Goal: Information Seeking & Learning: Learn about a topic

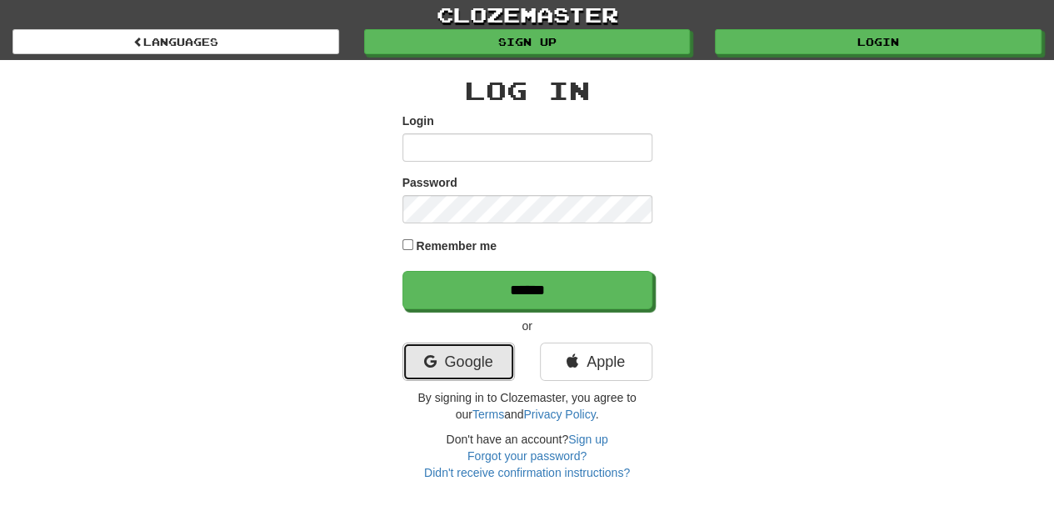
click at [476, 361] on link "Google" at bounding box center [458, 361] width 112 height 38
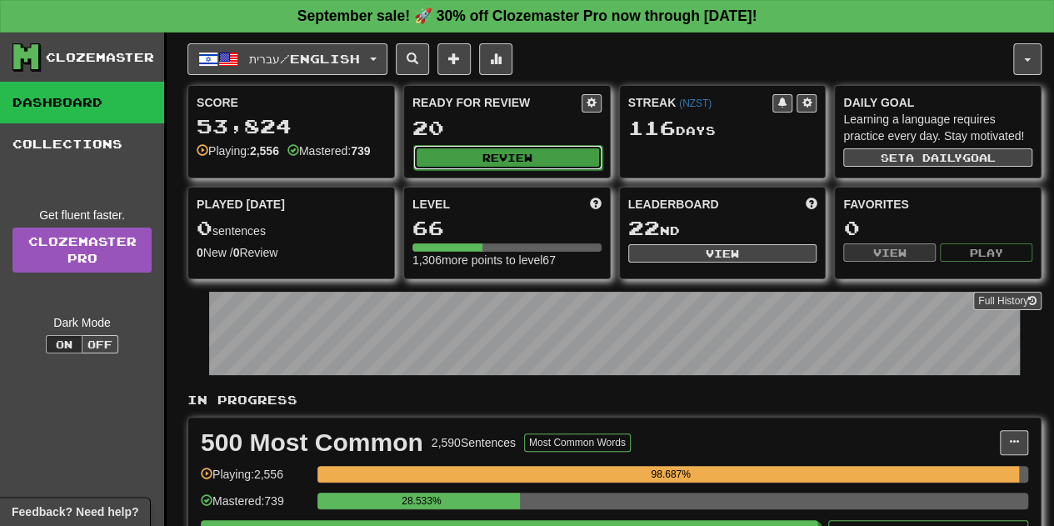
click at [516, 153] on button "Review" at bounding box center [507, 157] width 189 height 25
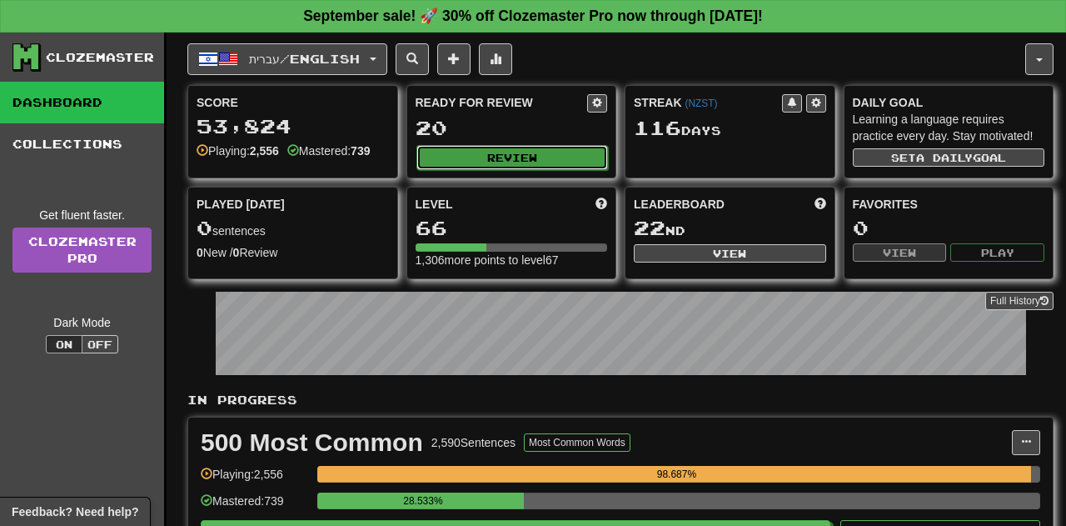
select select "**"
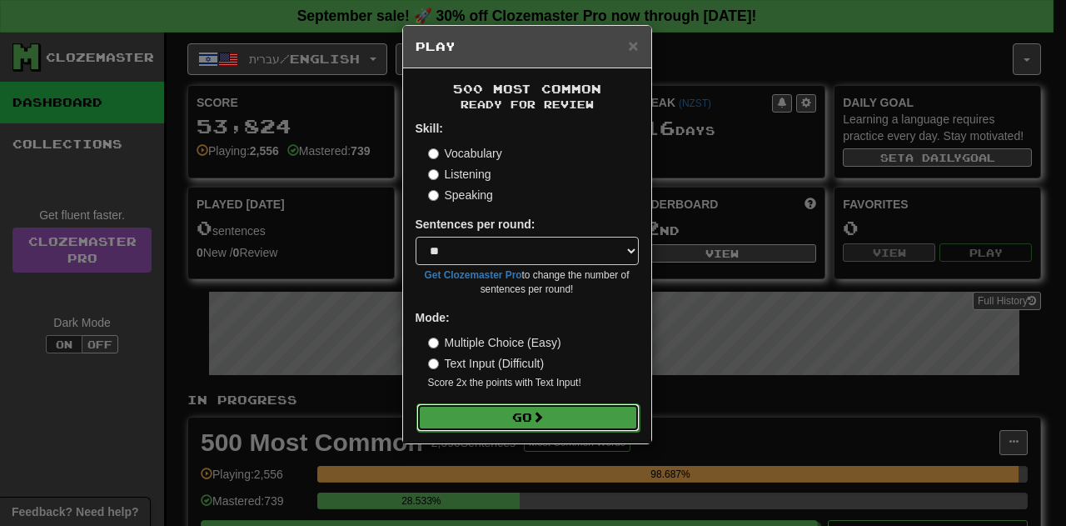
click at [486, 407] on button "Go" at bounding box center [527, 417] width 223 height 28
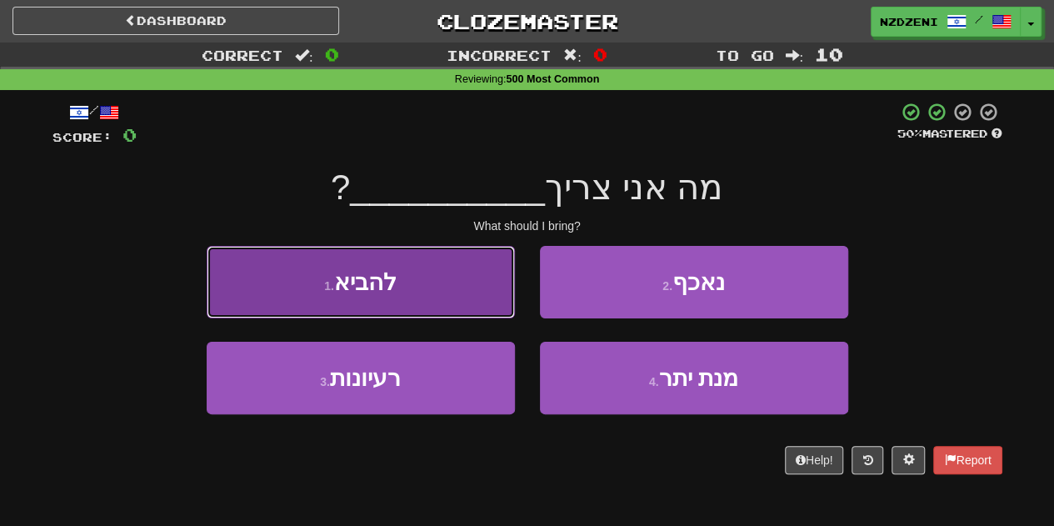
click at [388, 294] on span "להביא" at bounding box center [365, 282] width 62 height 26
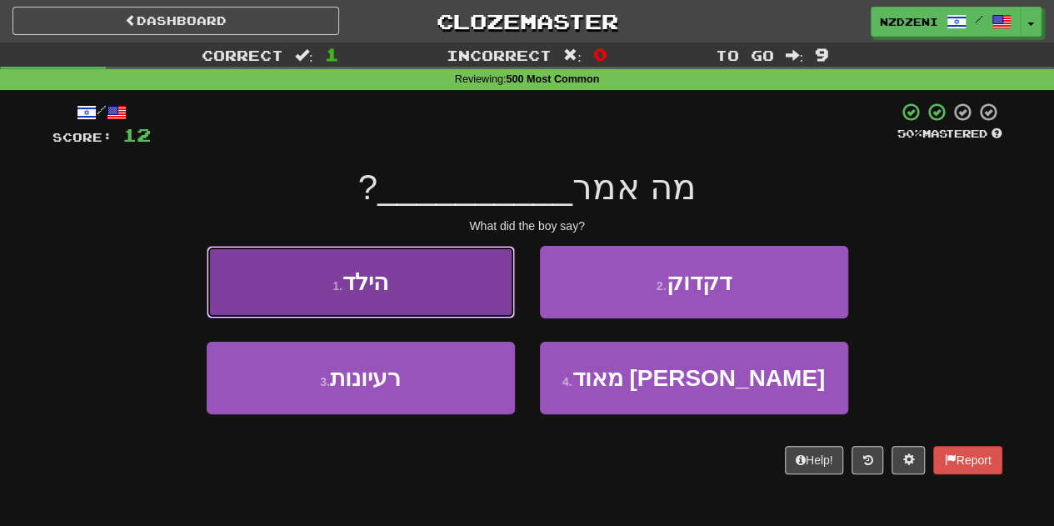
click at [421, 287] on button "1 . הילד" at bounding box center [361, 282] width 308 height 72
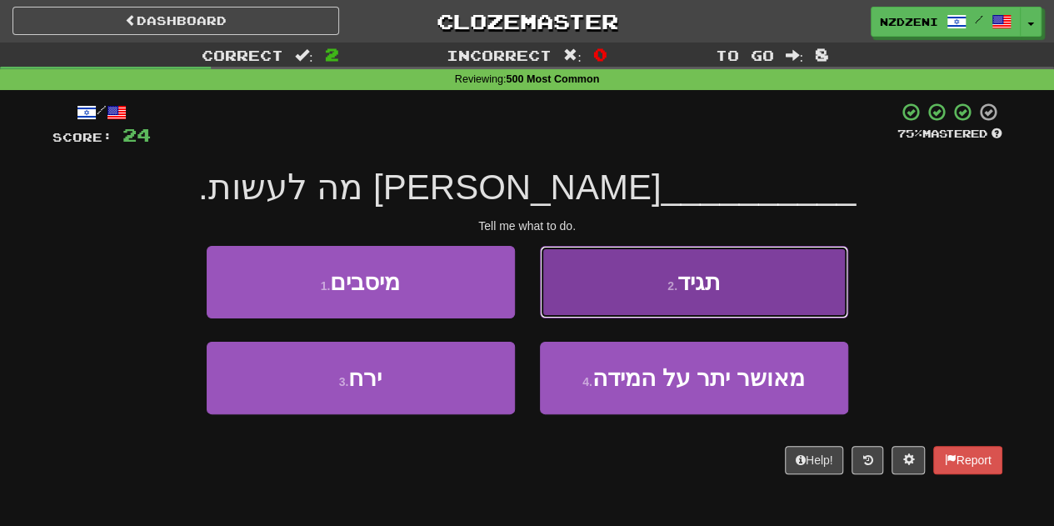
click at [653, 288] on button "2 . תגיד" at bounding box center [694, 282] width 308 height 72
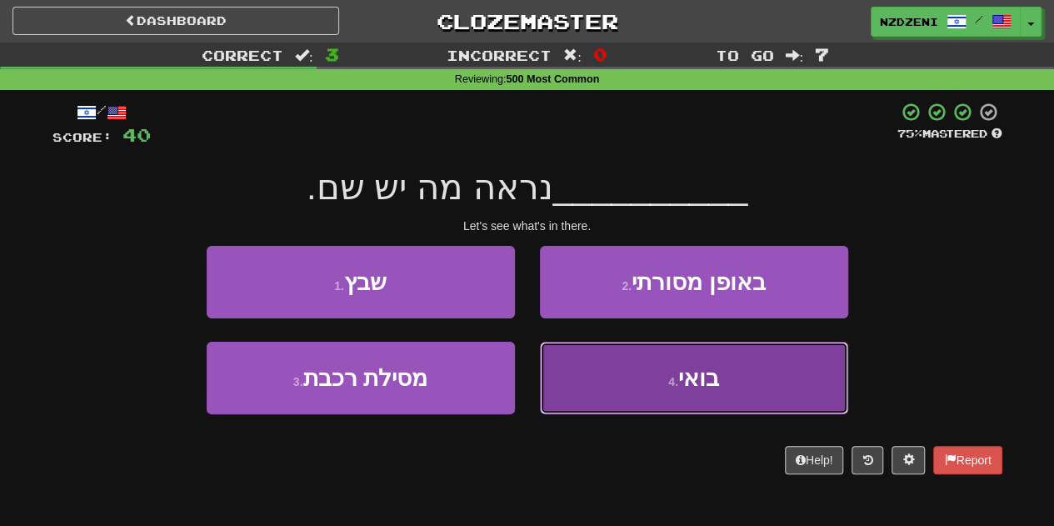
click at [640, 391] on button "4 . בואי" at bounding box center [694, 378] width 308 height 72
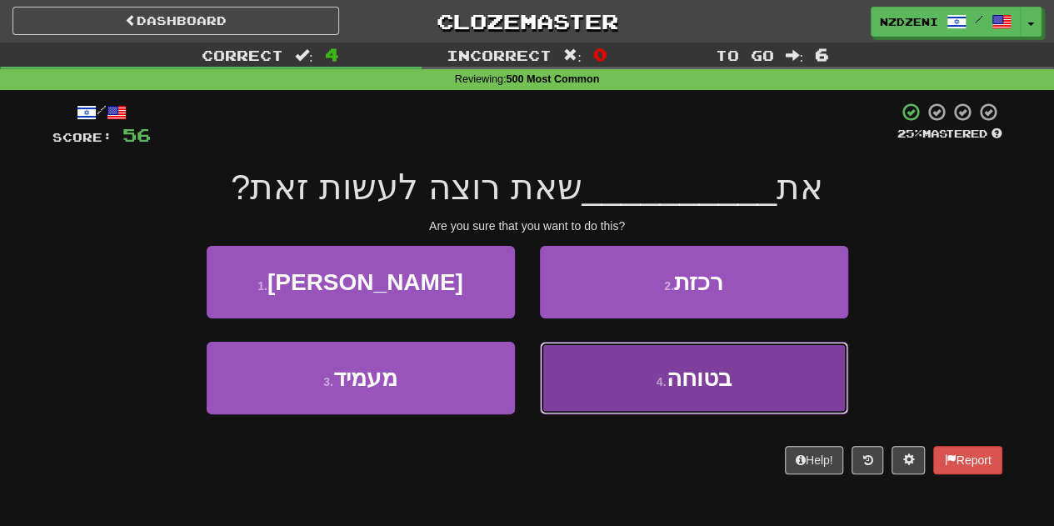
click at [601, 386] on button "4 . בטוחה" at bounding box center [694, 378] width 308 height 72
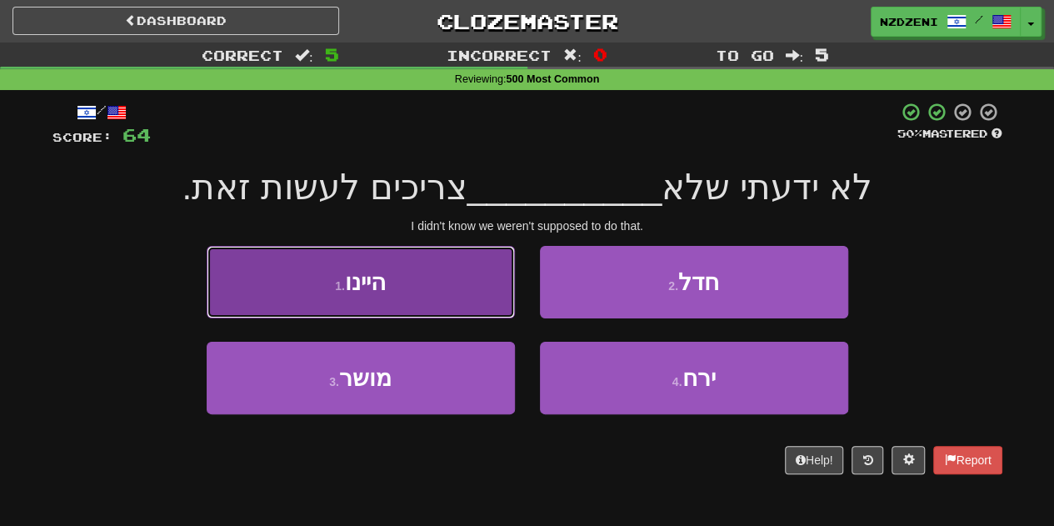
click at [413, 292] on button "1 . היינו" at bounding box center [361, 282] width 308 height 72
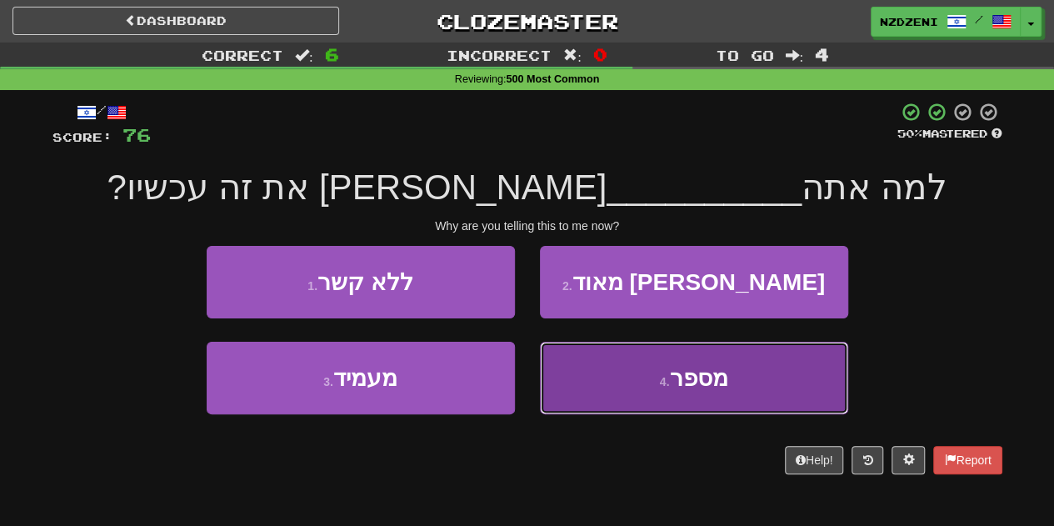
click at [615, 391] on button "4 . מספר" at bounding box center [694, 378] width 308 height 72
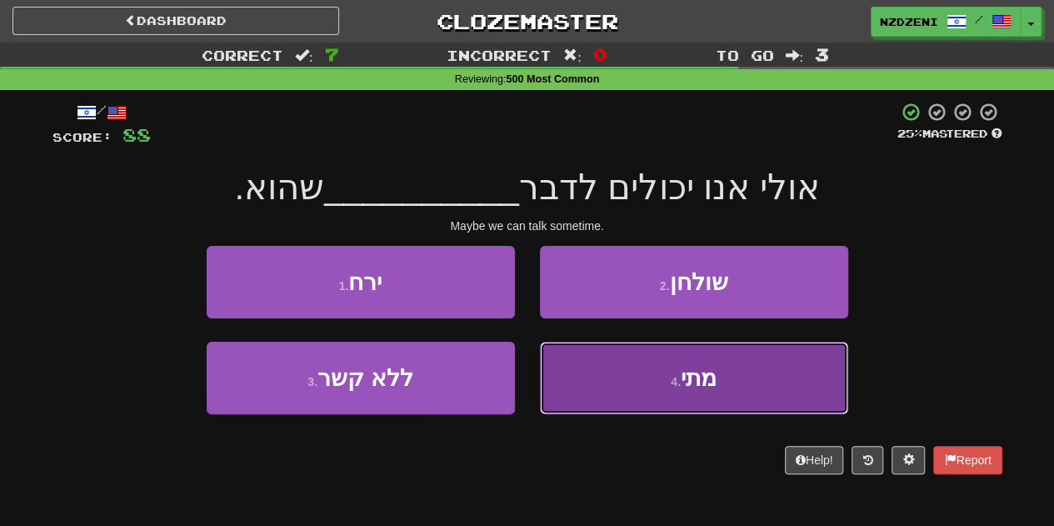
click at [731, 386] on button "4 . מתי" at bounding box center [694, 378] width 308 height 72
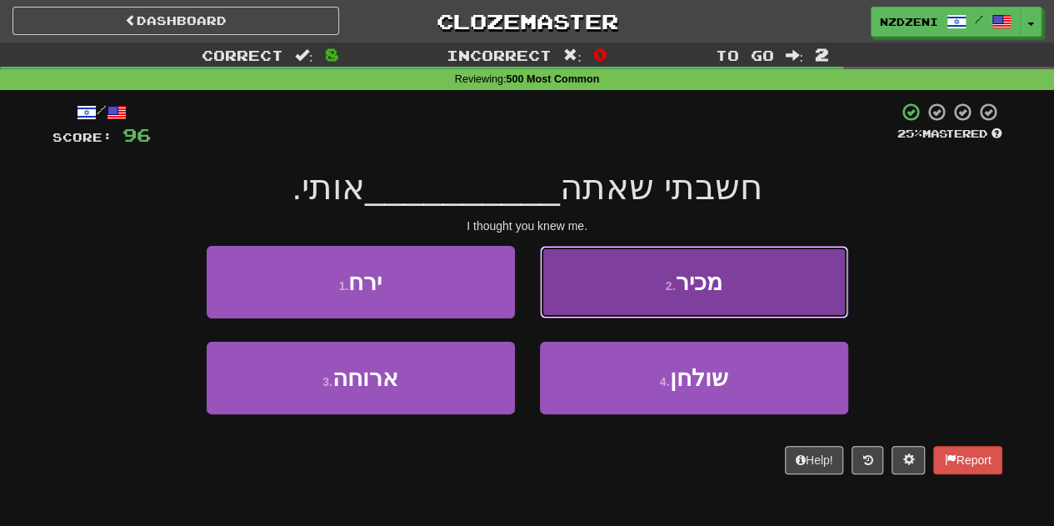
click at [643, 287] on button "2 . מכיר" at bounding box center [694, 282] width 308 height 72
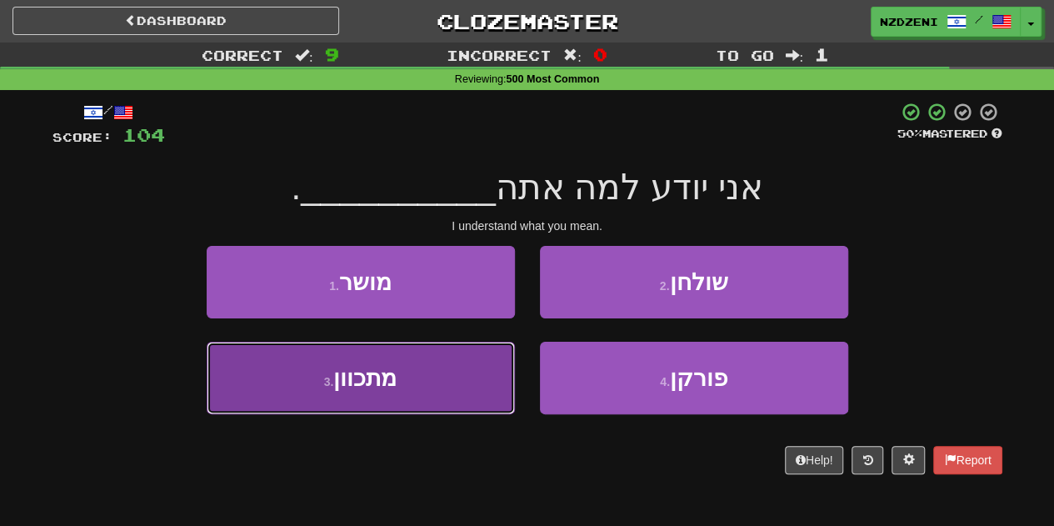
click at [398, 362] on button "3 . מתכוון" at bounding box center [361, 378] width 308 height 72
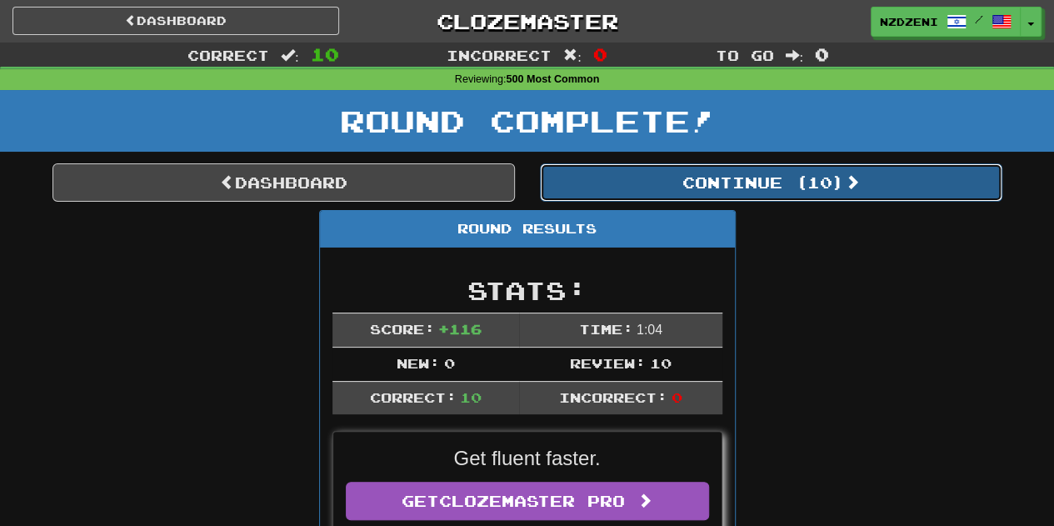
click at [728, 181] on button "Continue ( 10 )" at bounding box center [771, 182] width 462 height 38
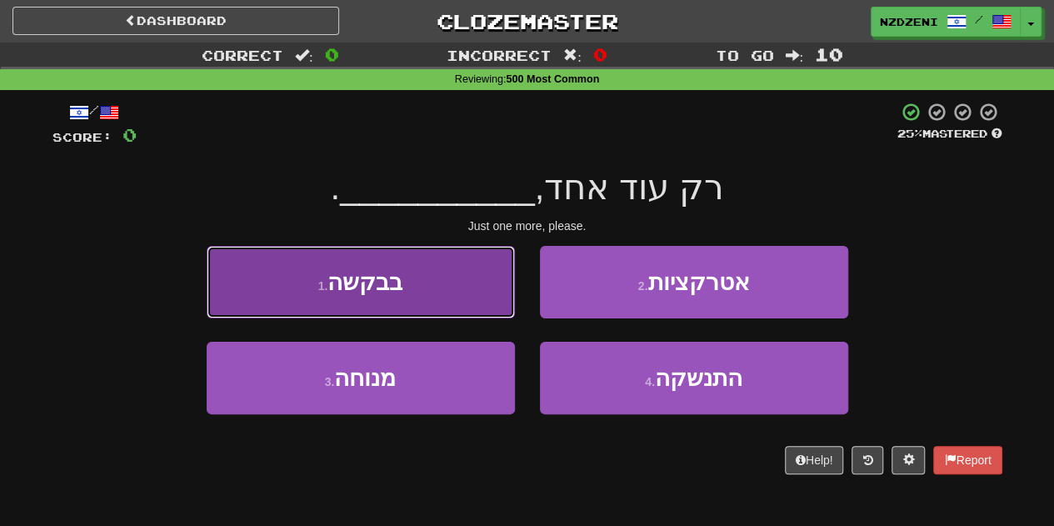
click at [435, 287] on button "1 . בבקשה" at bounding box center [361, 282] width 308 height 72
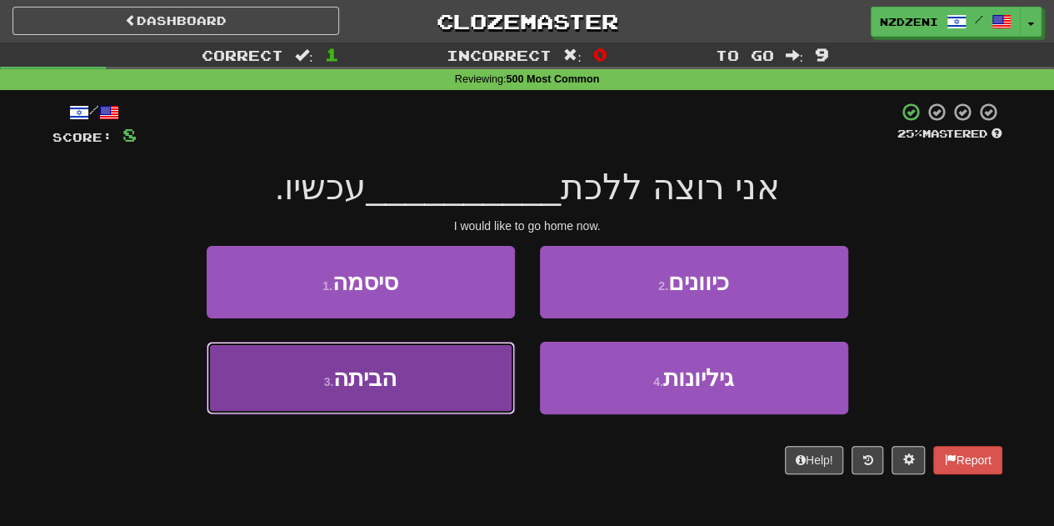
click at [422, 377] on button "3 . הביתה" at bounding box center [361, 378] width 308 height 72
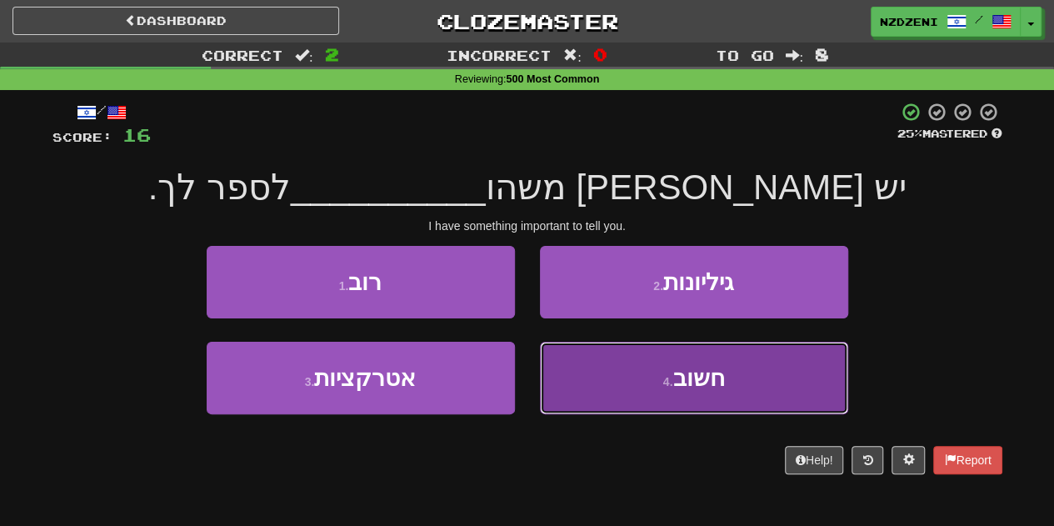
click at [650, 383] on button "4 . חשוב" at bounding box center [694, 378] width 308 height 72
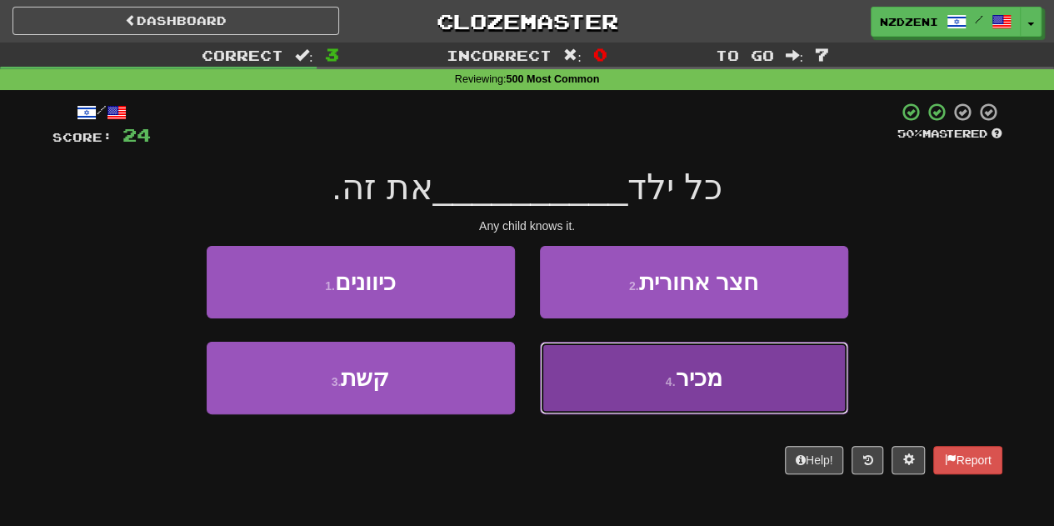
click at [624, 372] on button "4 . מכיר" at bounding box center [694, 378] width 308 height 72
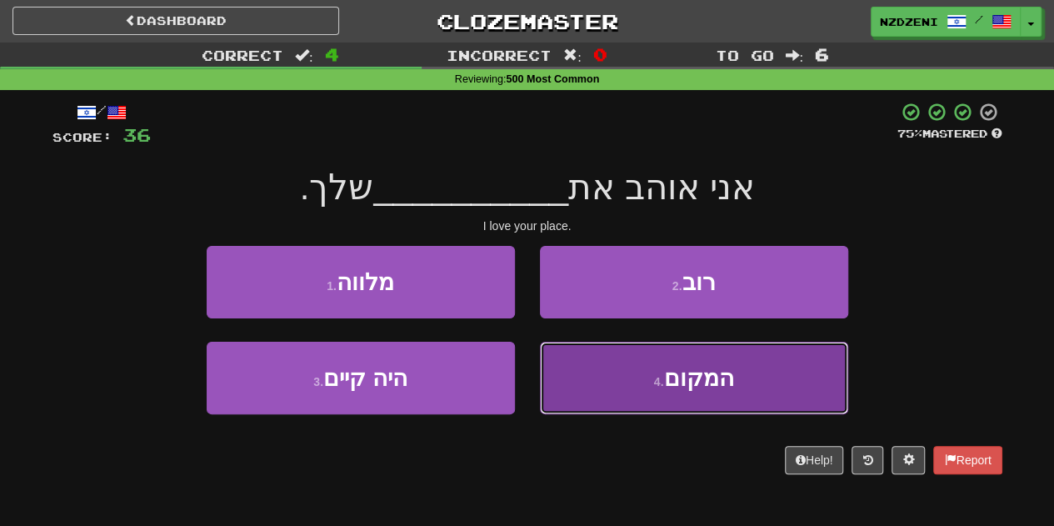
click at [632, 386] on button "4 . המקום" at bounding box center [694, 378] width 308 height 72
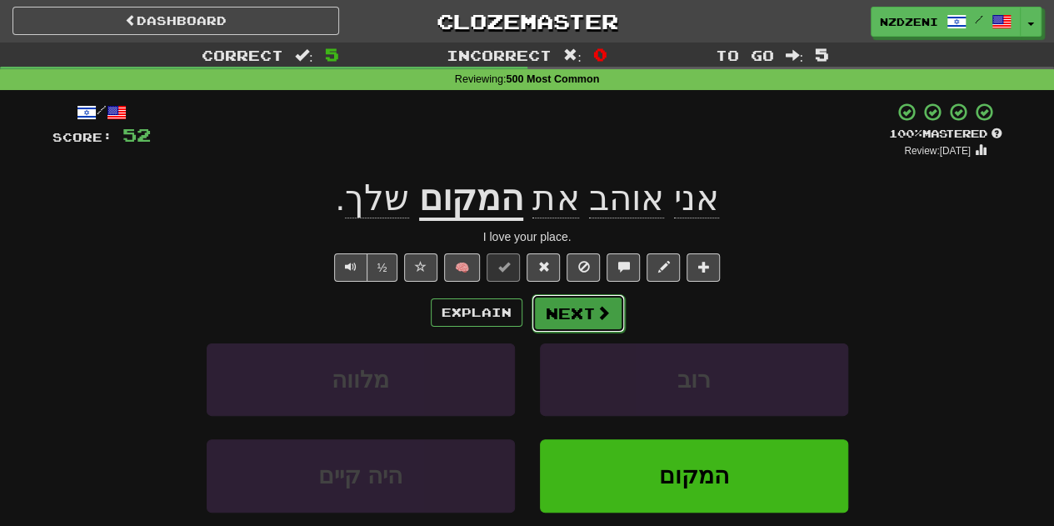
click at [583, 308] on button "Next" at bounding box center [577, 313] width 93 height 38
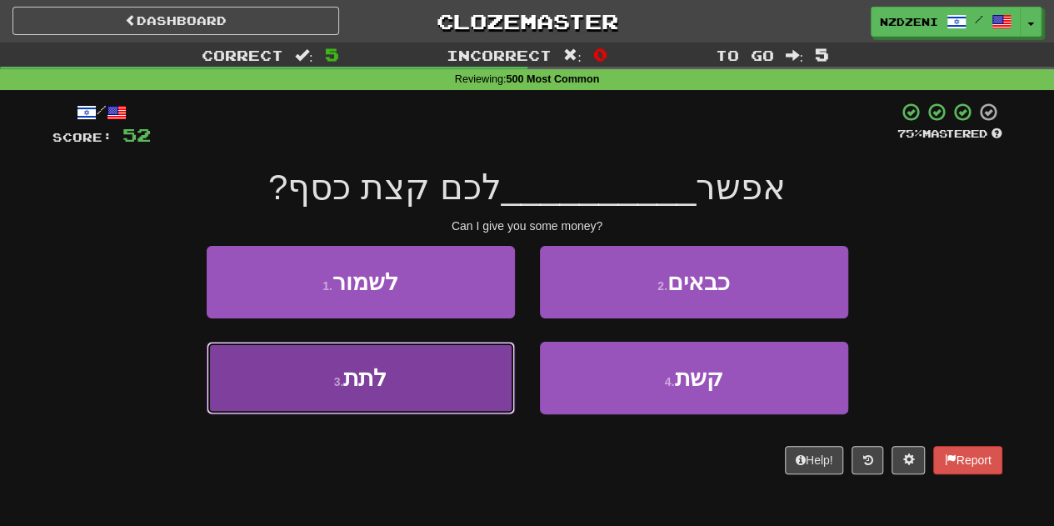
click at [406, 381] on button "3 . לתת" at bounding box center [361, 378] width 308 height 72
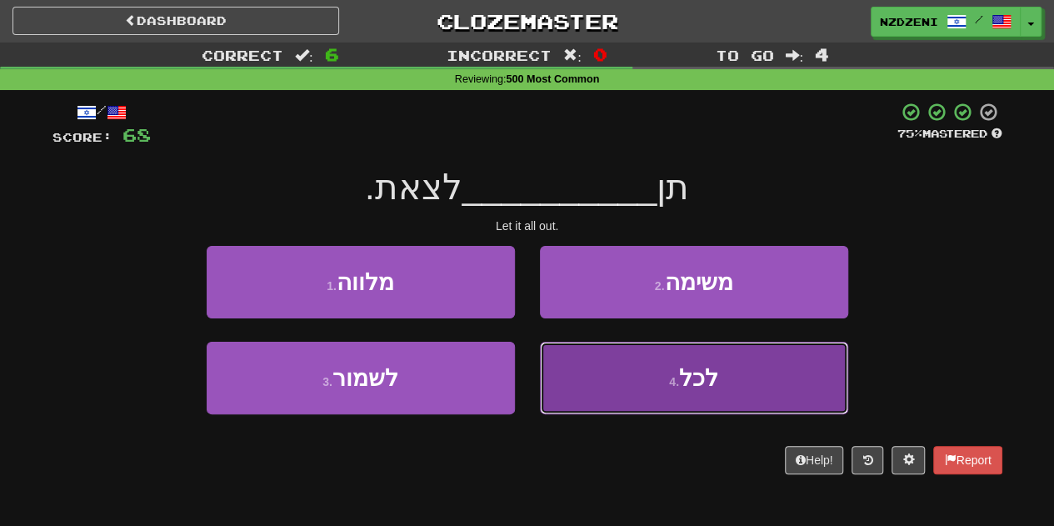
click at [635, 388] on button "4 . לכל" at bounding box center [694, 378] width 308 height 72
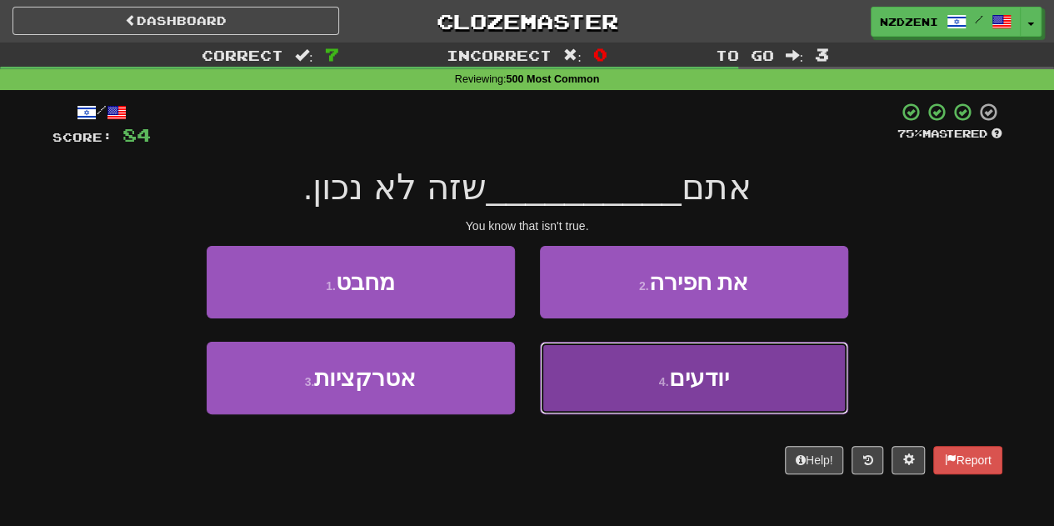
click at [631, 389] on button "4 . יודעים" at bounding box center [694, 378] width 308 height 72
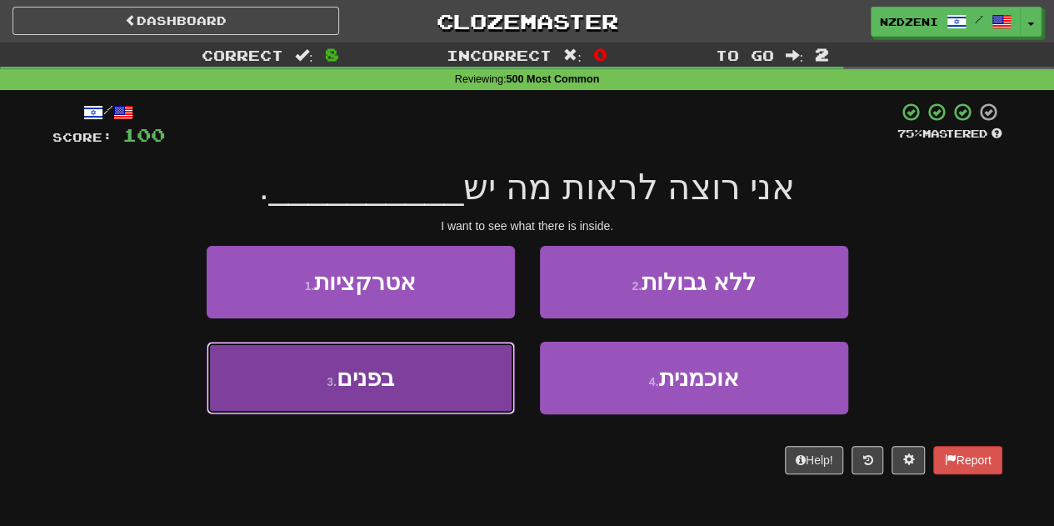
click at [406, 357] on button "3 . בפנים" at bounding box center [361, 378] width 308 height 72
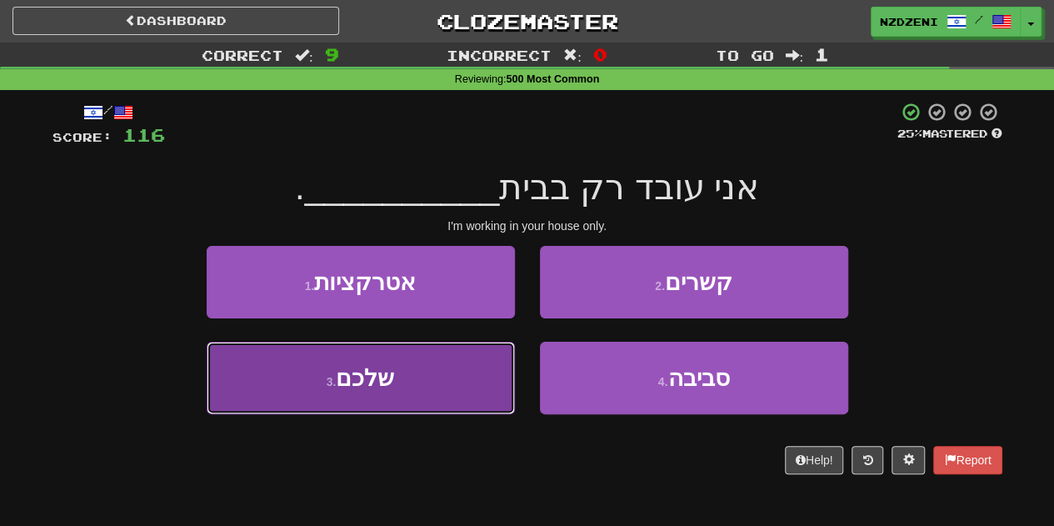
click at [441, 380] on button "3 . שלכם" at bounding box center [361, 378] width 308 height 72
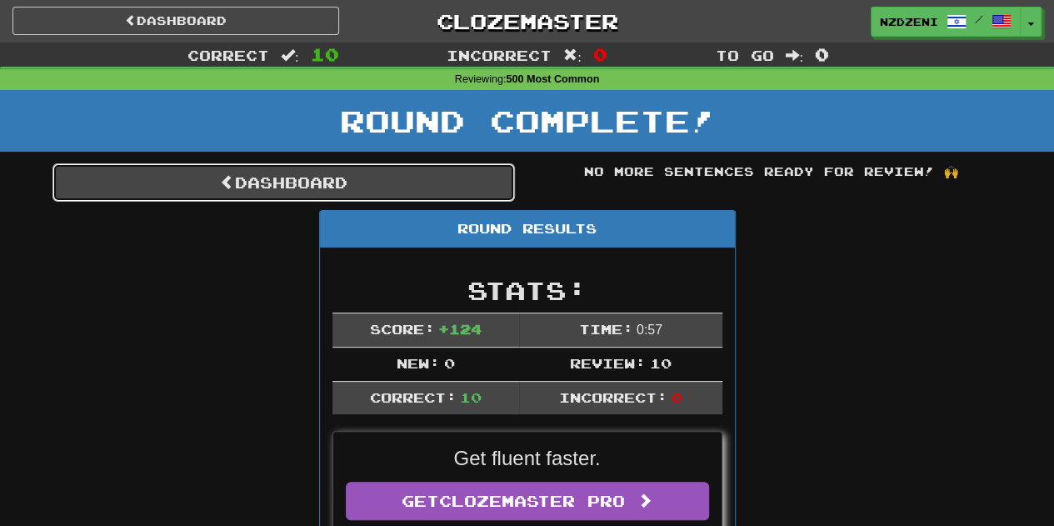
click at [387, 179] on link "Dashboard" at bounding box center [283, 182] width 462 height 38
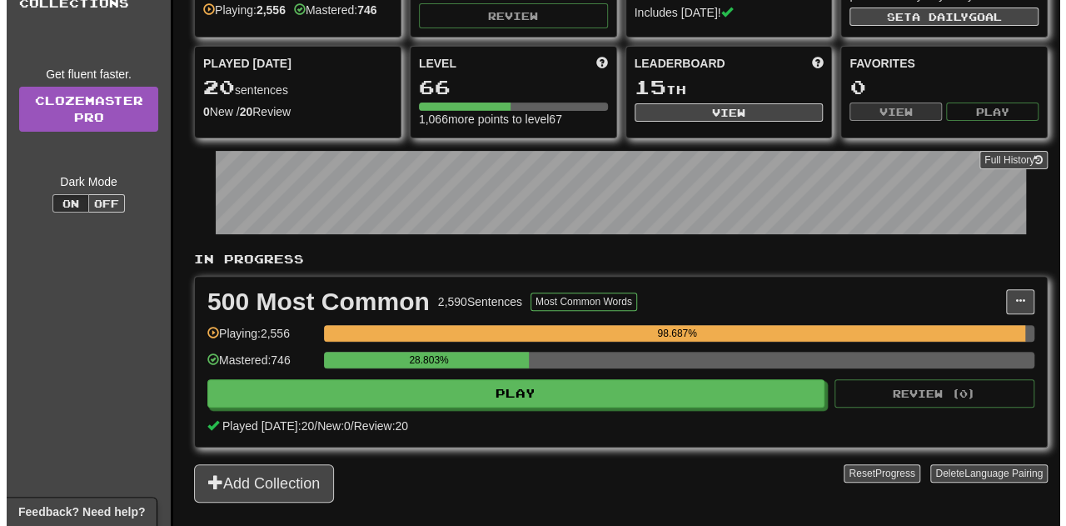
scroll to position [142, 0]
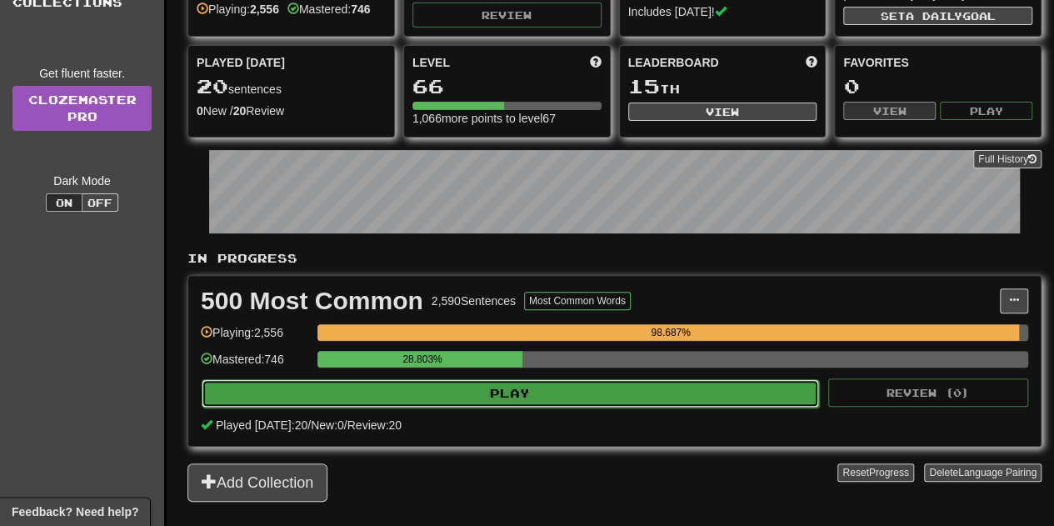
click at [498, 381] on button "Play" at bounding box center [510, 393] width 617 height 28
select select "**"
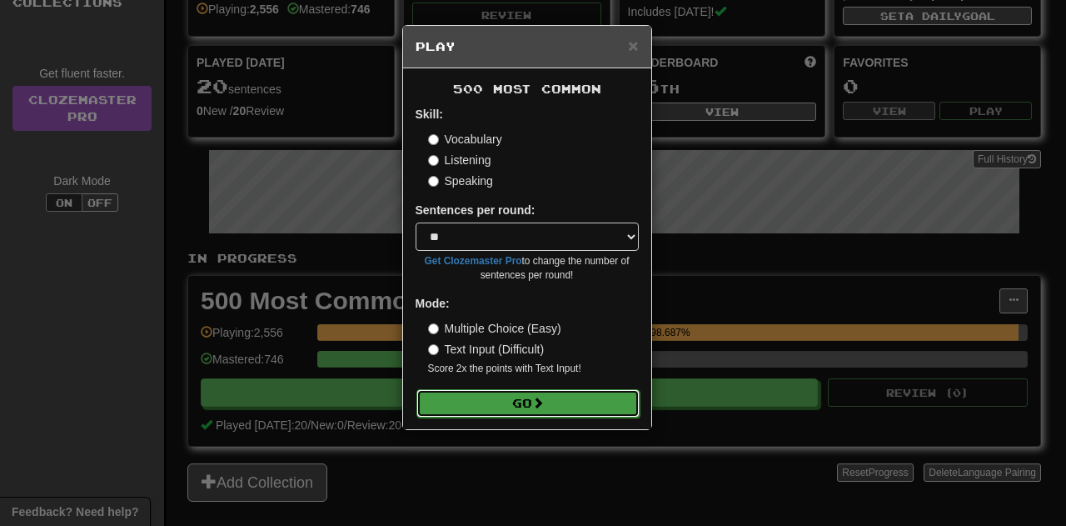
click at [520, 401] on button "Go" at bounding box center [527, 403] width 223 height 28
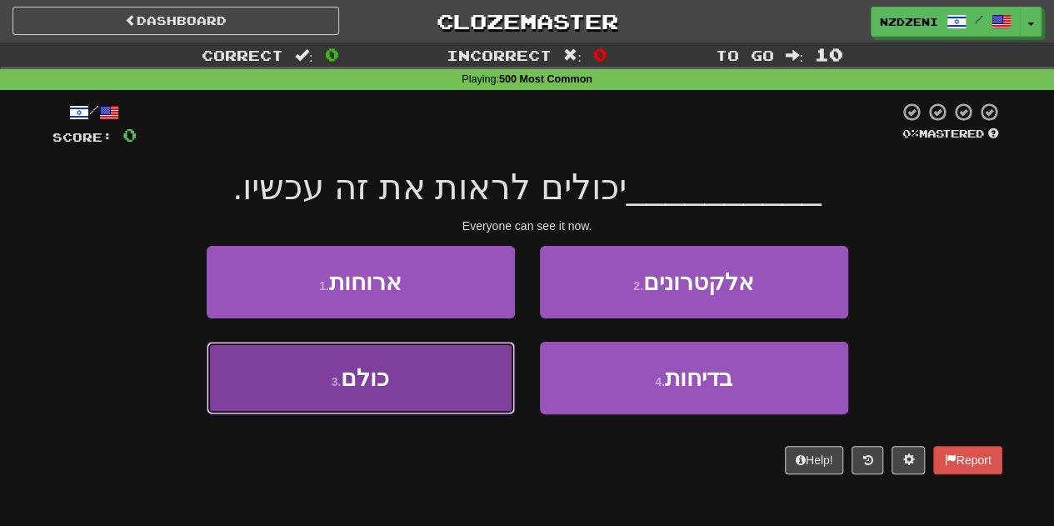
click at [453, 391] on button "3 . כולם" at bounding box center [361, 378] width 308 height 72
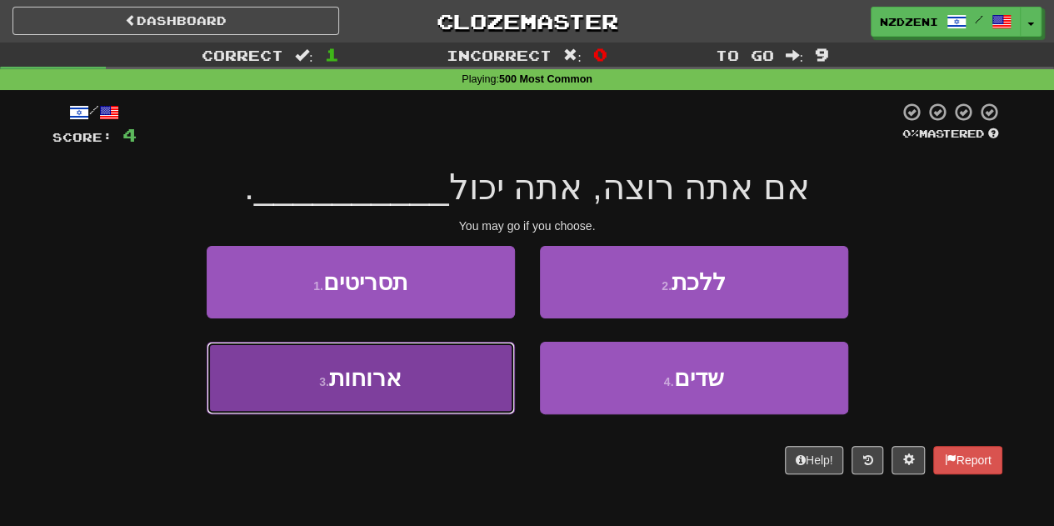
click at [458, 366] on button "3 . ארוחות" at bounding box center [361, 378] width 308 height 72
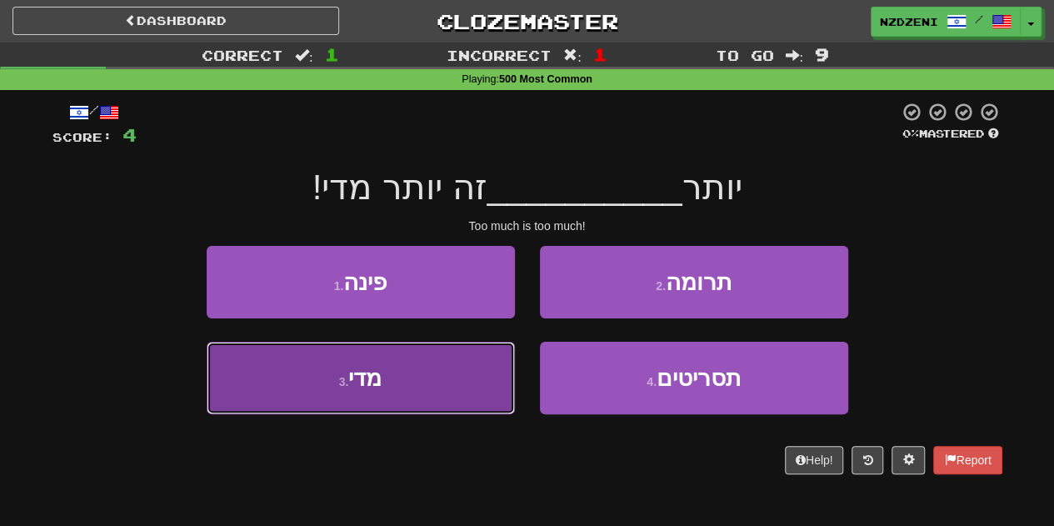
click at [435, 392] on button "3 . מדי" at bounding box center [361, 378] width 308 height 72
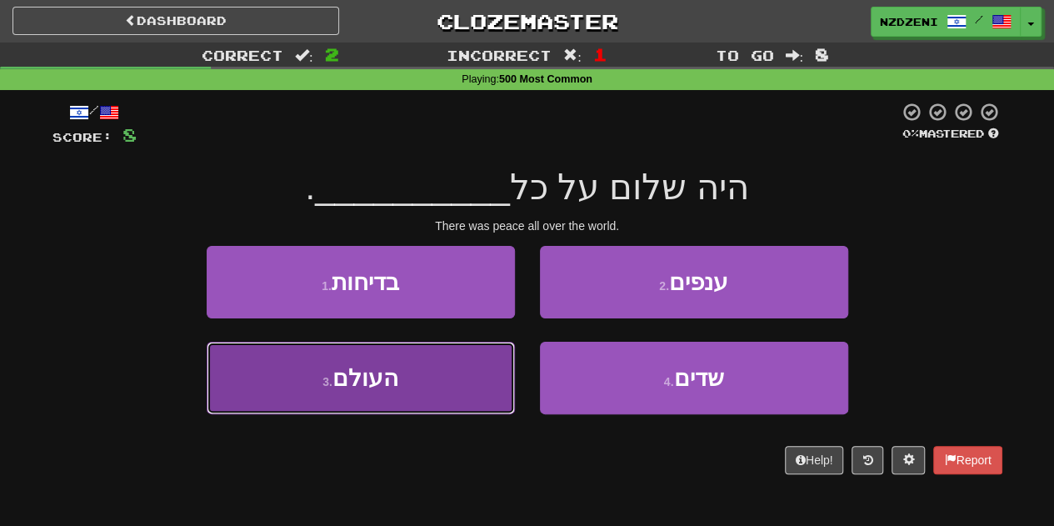
click at [400, 394] on button "3 . העולם" at bounding box center [361, 378] width 308 height 72
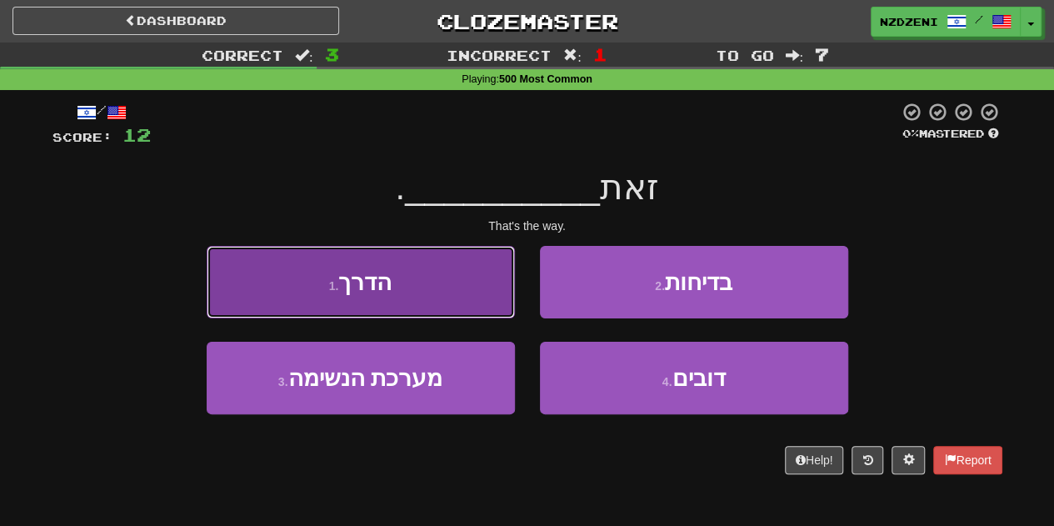
click at [426, 263] on button "1 . הדרך" at bounding box center [361, 282] width 308 height 72
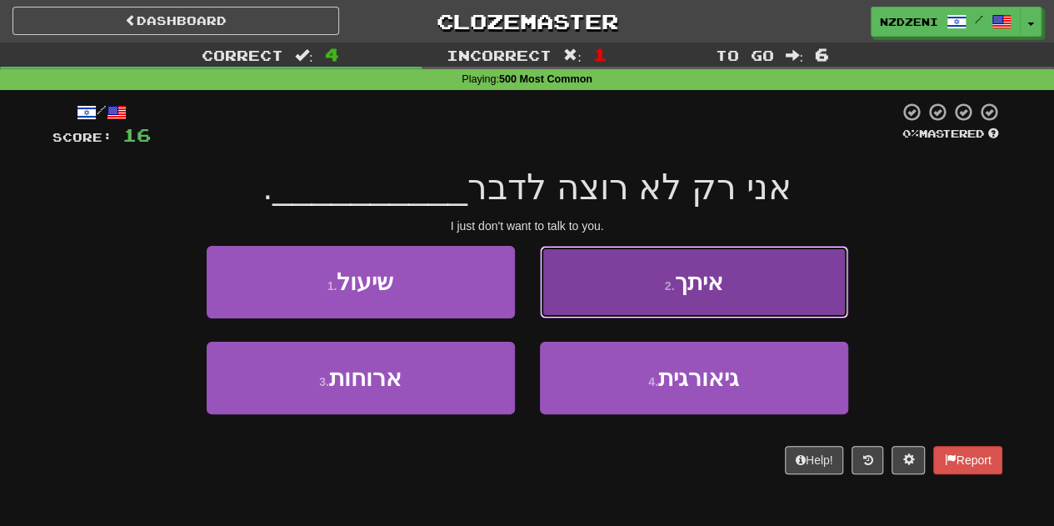
click at [570, 297] on button "2 . איתך" at bounding box center [694, 282] width 308 height 72
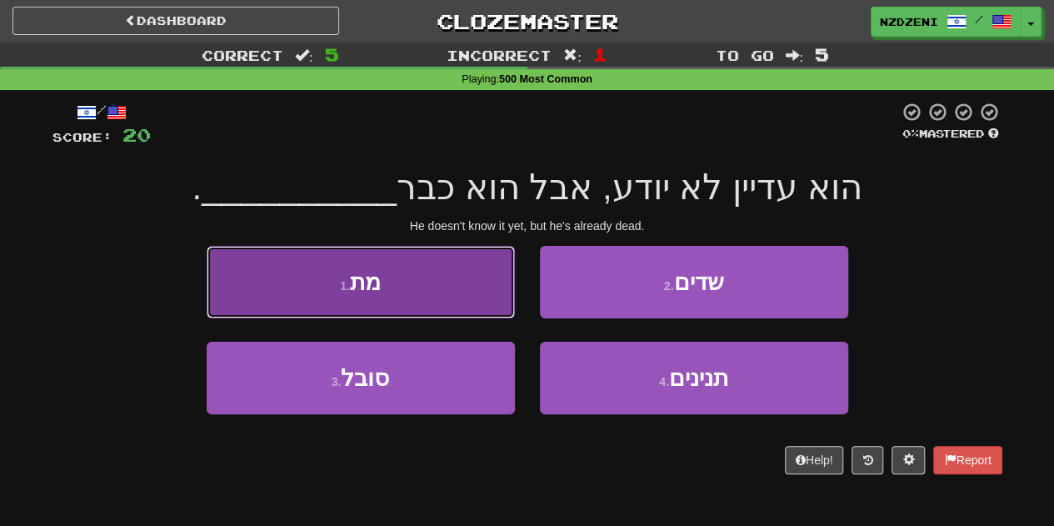
click at [422, 293] on button "1 . מת" at bounding box center [361, 282] width 308 height 72
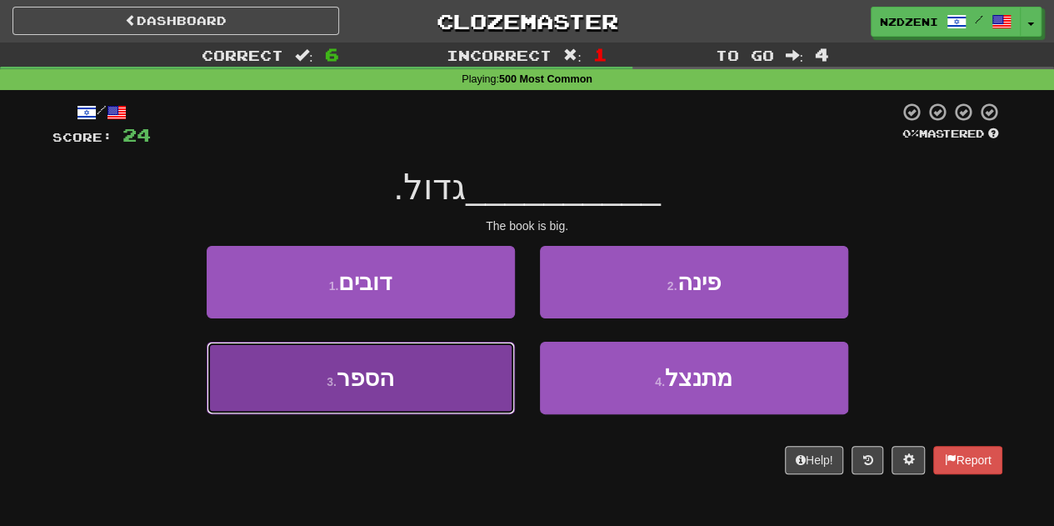
click at [470, 403] on button "3 . הספר" at bounding box center [361, 378] width 308 height 72
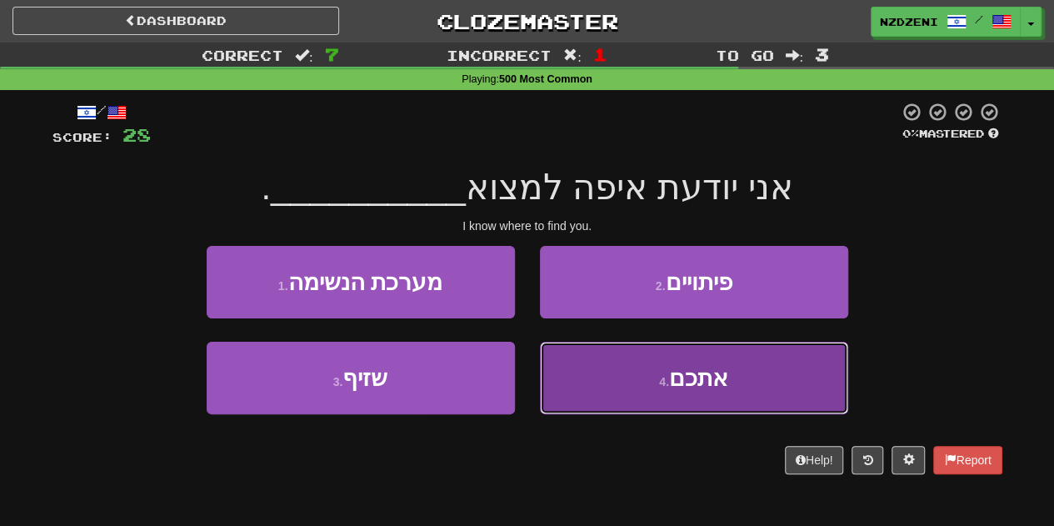
click at [586, 396] on button "4 . אתכם" at bounding box center [694, 378] width 308 height 72
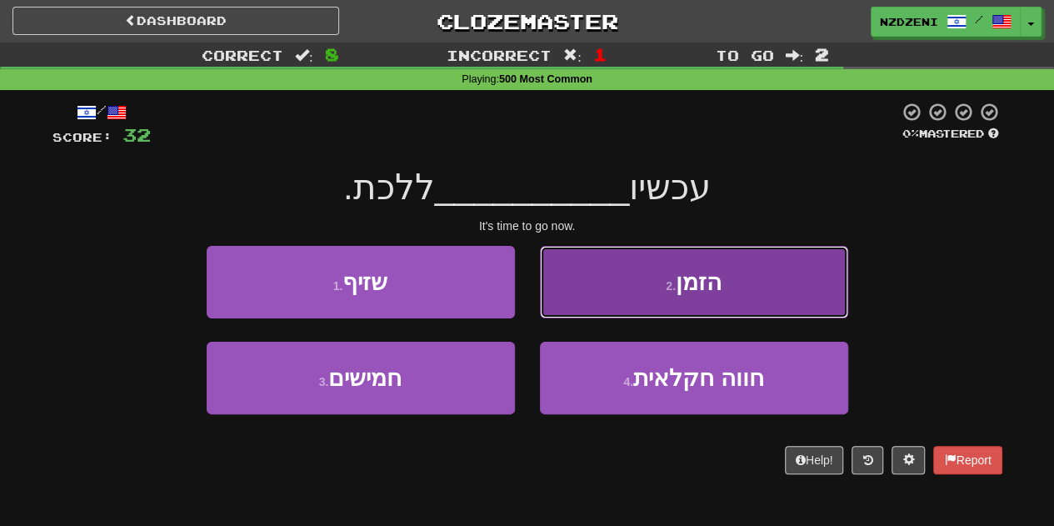
click at [615, 279] on button "2 . הזמן" at bounding box center [694, 282] width 308 height 72
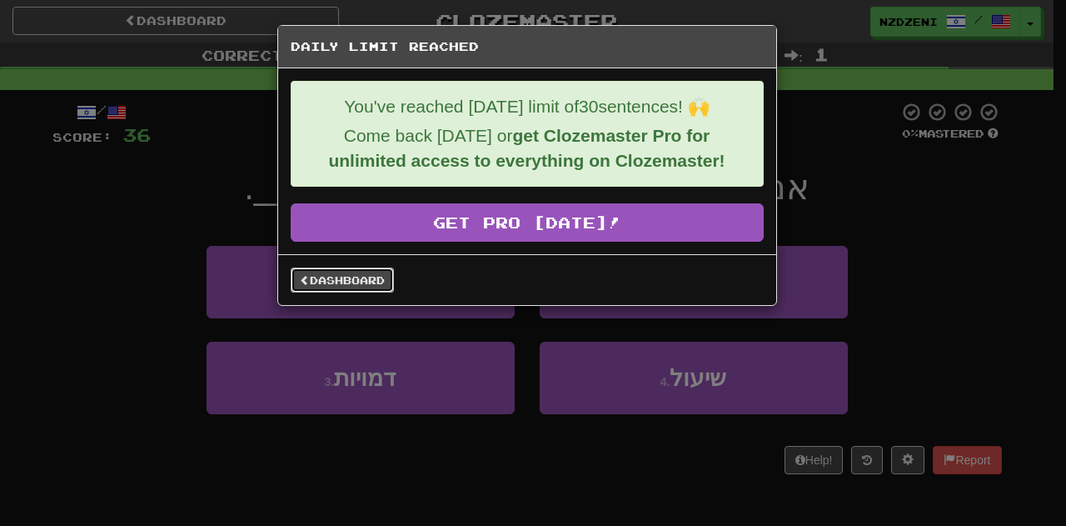
click at [381, 274] on link "Dashboard" at bounding box center [342, 279] width 103 height 25
